Goal: Task Accomplishment & Management: Complete application form

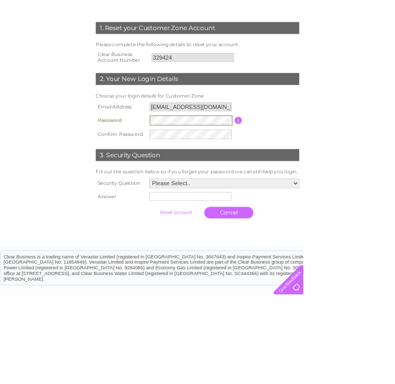
scroll to position [131, 0]
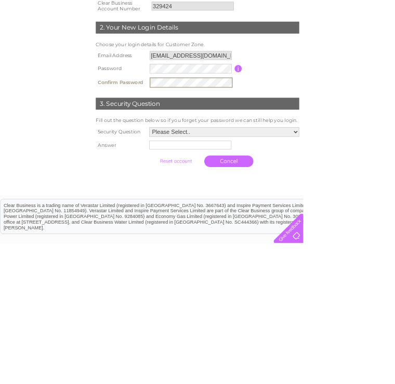
click at [380, 233] on select "Please Select.. In what town or city was your first job? In what town or city d…" at bounding box center [291, 239] width 195 height 12
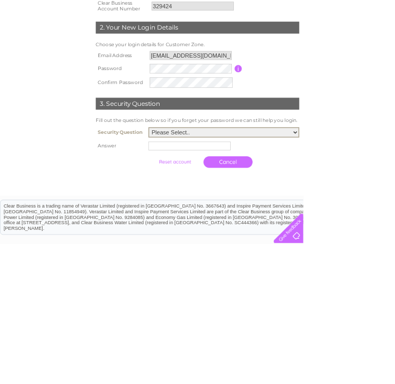
scroll to position [136, 0]
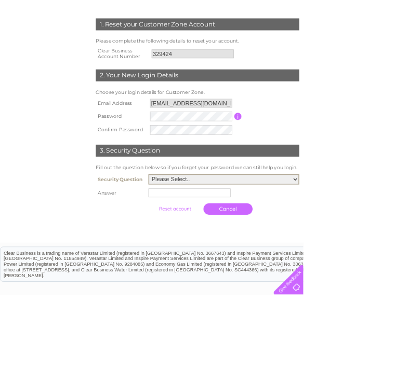
select select "1"
click at [221, 251] on input "text" at bounding box center [246, 251] width 107 height 11
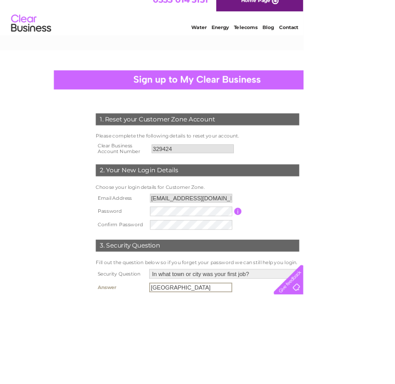
scroll to position [0, 0]
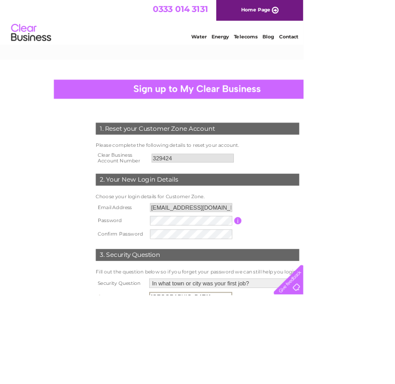
type input "[GEOGRAPHIC_DATA]"
click at [280, 125] on div at bounding box center [257, 116] width 374 height 25
click at [264, 117] on div at bounding box center [257, 116] width 374 height 25
click at [253, 131] on center "1. Reset your Customer Zone Account Please complete the following details to re…" at bounding box center [257, 272] width 494 height 337
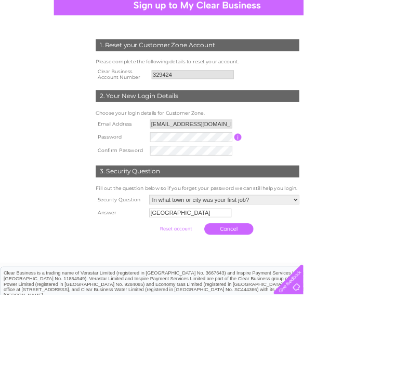
scroll to position [115, 0]
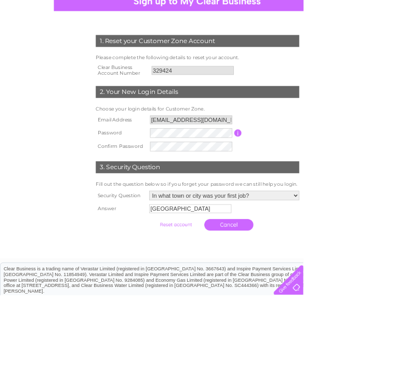
click at [394, 384] on div at bounding box center [373, 362] width 43 height 43
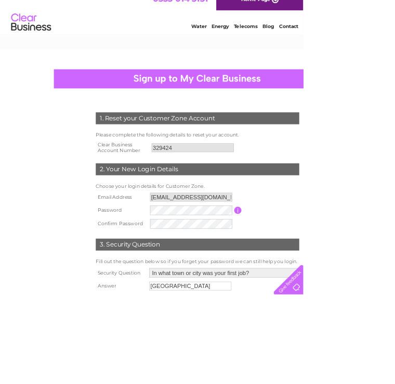
scroll to position [0, 0]
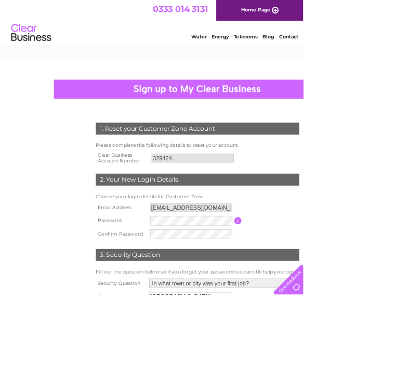
click at [268, 115] on div at bounding box center [257, 116] width 374 height 25
click at [313, 285] on input "button" at bounding box center [310, 287] width 10 height 9
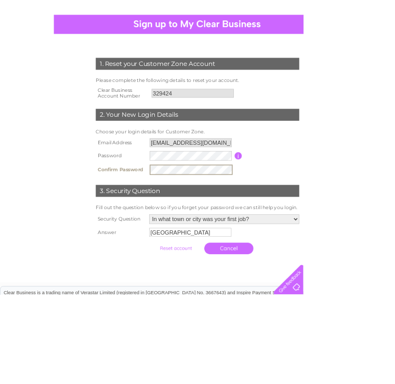
scroll to position [77, 0]
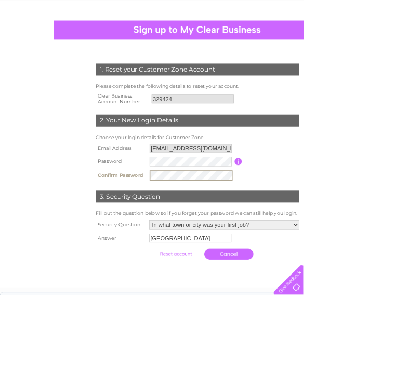
click at [261, 41] on div at bounding box center [257, 38] width 374 height 25
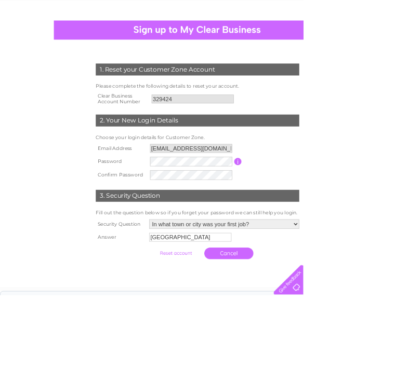
click at [269, 47] on div at bounding box center [257, 38] width 374 height 25
click at [262, 34] on div at bounding box center [257, 38] width 374 height 25
click at [394, 330] on div "1. Reset your Customer Zone Account Please complete the following details to re…" at bounding box center [257, 207] width 313 height 271
click at [373, 221] on table "Email Address [EMAIL_ADDRESS][DOMAIN_NAME] Password Password must be at least 6…" at bounding box center [257, 211] width 270 height 52
click at [394, 252] on form "1. Reset your Customer Zone Account Please complete the following details to re…" at bounding box center [257, 213] width 494 height 302
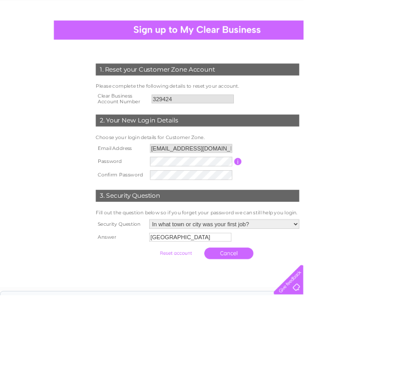
scroll to position [0, 0]
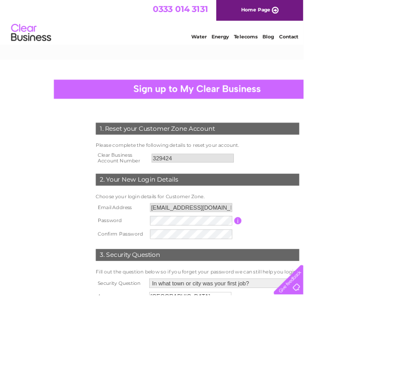
click at [305, 119] on div at bounding box center [257, 116] width 374 height 25
click at [193, 117] on div at bounding box center [257, 116] width 374 height 25
click at [353, 14] on link "Home Page" at bounding box center [337, 13] width 113 height 27
